Goal: Task Accomplishment & Management: Use online tool/utility

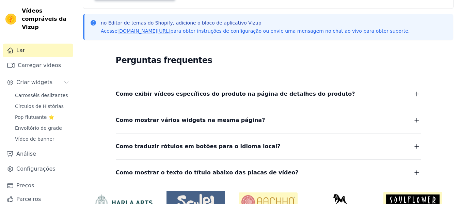
scroll to position [128, 0]
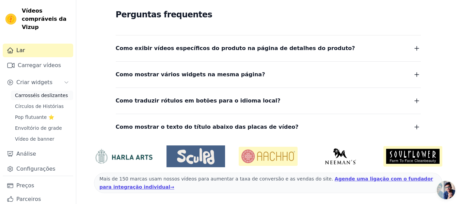
click at [39, 96] on font "Carrosséis deslizantes" at bounding box center [41, 95] width 53 height 5
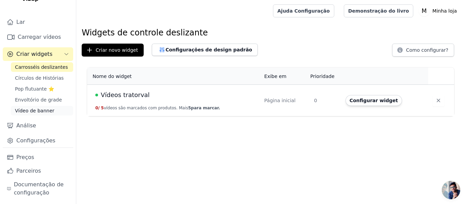
scroll to position [29, 0]
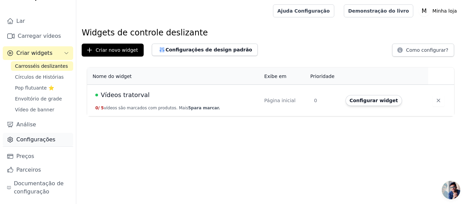
click at [34, 140] on font "Configurações" at bounding box center [35, 139] width 39 height 6
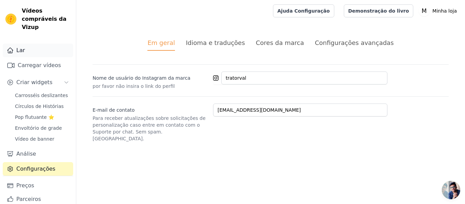
click at [34, 52] on link "Lar" at bounding box center [38, 51] width 70 height 14
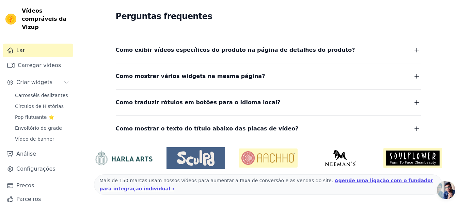
scroll to position [128, 0]
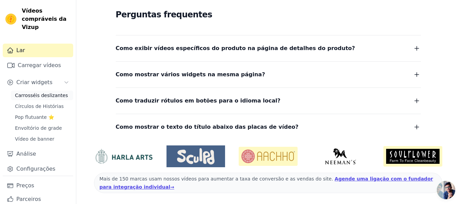
click at [41, 95] on font "Carrosséis deslizantes" at bounding box center [41, 95] width 53 height 5
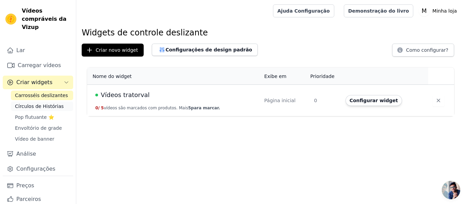
click at [36, 106] on font "Círculos de Histórias" at bounding box center [39, 105] width 49 height 5
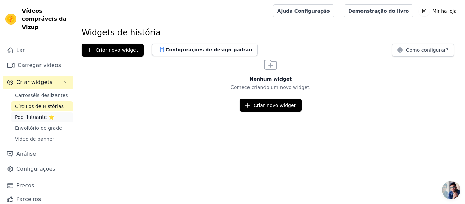
click at [37, 115] on font "Pop flutuante ⭐" at bounding box center [34, 116] width 39 height 5
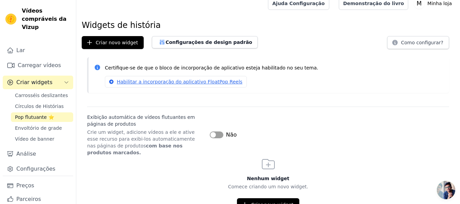
scroll to position [8, 0]
click at [41, 127] on font "Envoltório de grade" at bounding box center [38, 127] width 47 height 5
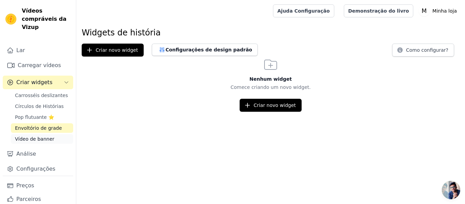
click at [43, 139] on font "Vídeo de banner" at bounding box center [34, 138] width 39 height 5
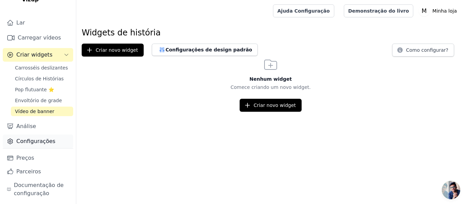
scroll to position [29, 0]
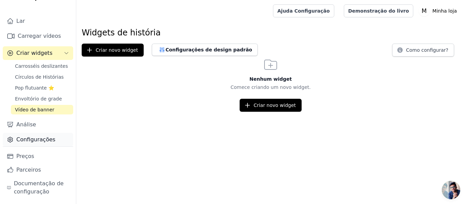
click at [40, 139] on font "Configurações" at bounding box center [35, 139] width 39 height 6
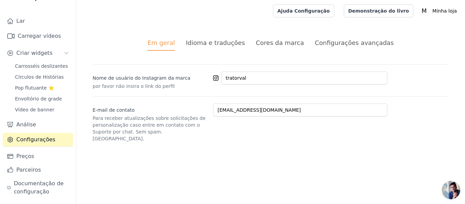
click at [229, 39] on font "Idioma e traduções" at bounding box center [215, 42] width 59 height 7
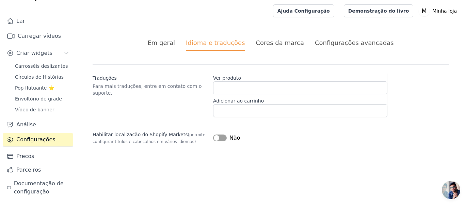
click at [290, 41] on font "Cores da marca" at bounding box center [280, 42] width 48 height 7
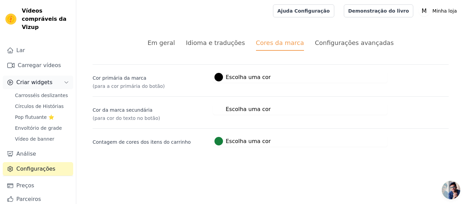
click at [34, 84] on font "Criar widgets" at bounding box center [34, 82] width 36 height 6
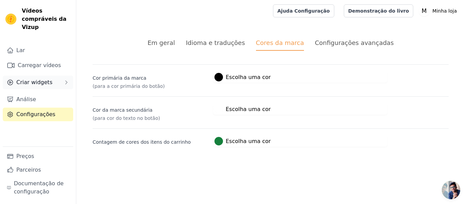
click at [39, 79] on font "Criar widgets" at bounding box center [34, 82] width 36 height 6
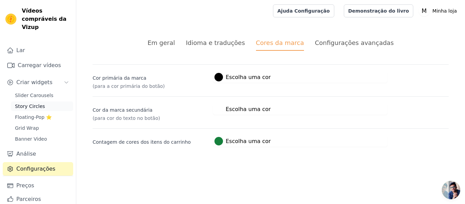
click at [38, 104] on span "Story Circles" at bounding box center [30, 106] width 30 height 7
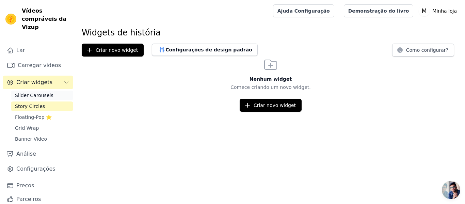
click at [39, 96] on span "Slider Carousels" at bounding box center [34, 95] width 38 height 7
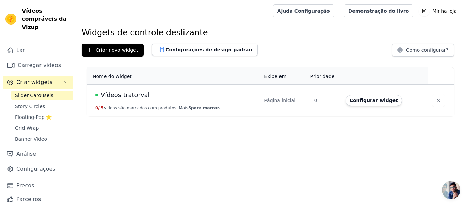
drag, startPoint x: 178, startPoint y: 95, endPoint x: 185, endPoint y: 96, distance: 6.8
click at [178, 95] on div "Vídeos tratorval" at bounding box center [175, 95] width 161 height 10
click at [378, 97] on button "Configurar widget" at bounding box center [373, 100] width 56 height 11
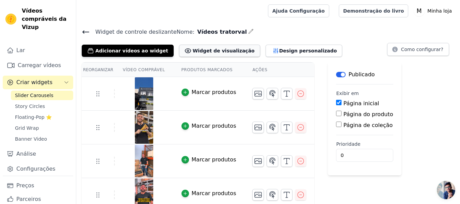
click at [202, 49] on font "Widget de visualização" at bounding box center [224, 50] width 62 height 5
click at [279, 48] on font "Design personalizado" at bounding box center [308, 50] width 58 height 5
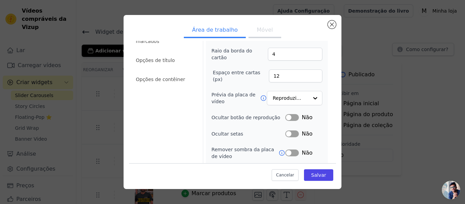
scroll to position [44, 0]
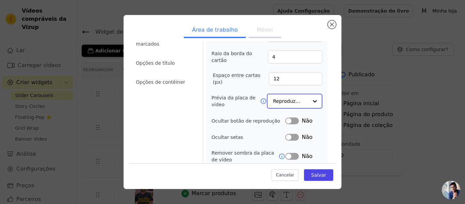
click at [287, 101] on input "Prévia da placa de vídeo" at bounding box center [290, 101] width 35 height 14
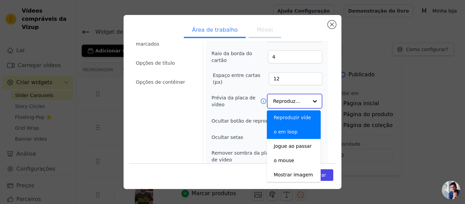
click at [288, 99] on input "Prévia da placa de vídeo" at bounding box center [290, 101] width 35 height 14
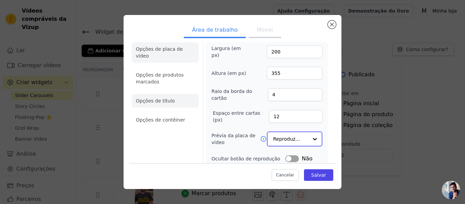
scroll to position [0, 0]
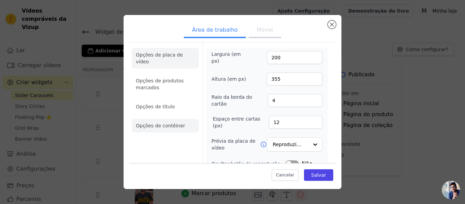
click at [168, 123] on font "Opções de contêiner" at bounding box center [160, 125] width 49 height 5
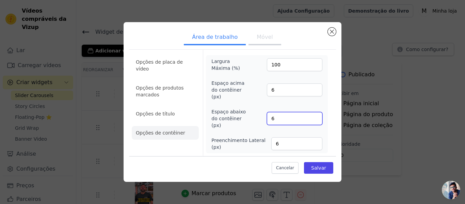
drag, startPoint x: 279, startPoint y: 117, endPoint x: 270, endPoint y: 116, distance: 8.6
click at [270, 116] on input "6" at bounding box center [294, 118] width 55 height 13
type input "15"
click at [235, 126] on div "Largura Máxima (%) 100 Espaço acima do contêiner (px) 6 Espaço abaixo do contêi…" at bounding box center [266, 104] width 111 height 93
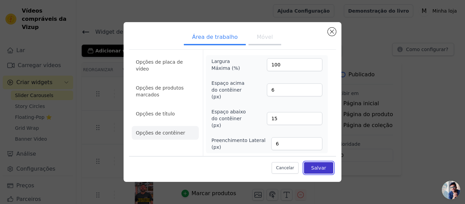
click at [318, 165] on font "Salvar" at bounding box center [318, 167] width 15 height 5
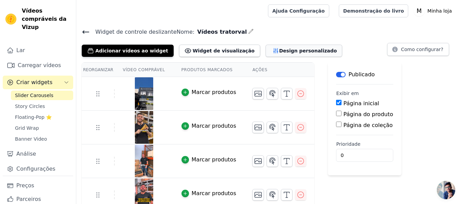
click at [273, 46] on button "Design personalizado" at bounding box center [303, 51] width 77 height 12
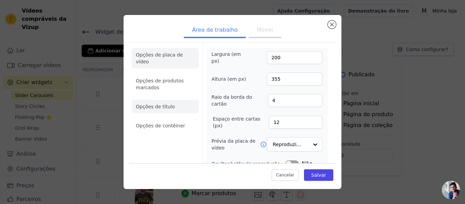
click at [160, 104] on font "Opções de título" at bounding box center [155, 106] width 39 height 5
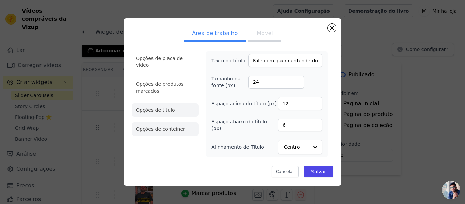
click at [168, 126] on font "Opções de contêiner" at bounding box center [160, 128] width 49 height 5
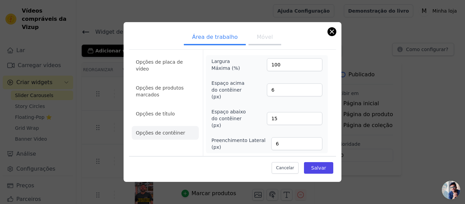
drag, startPoint x: 326, startPoint y: 35, endPoint x: 329, endPoint y: 35, distance: 3.5
click at [326, 35] on ul "Área de trabalho Móvel" at bounding box center [232, 38] width 207 height 20
click at [331, 35] on button "Fechar modal" at bounding box center [332, 32] width 8 height 8
